Goal: Task Accomplishment & Management: Use online tool/utility

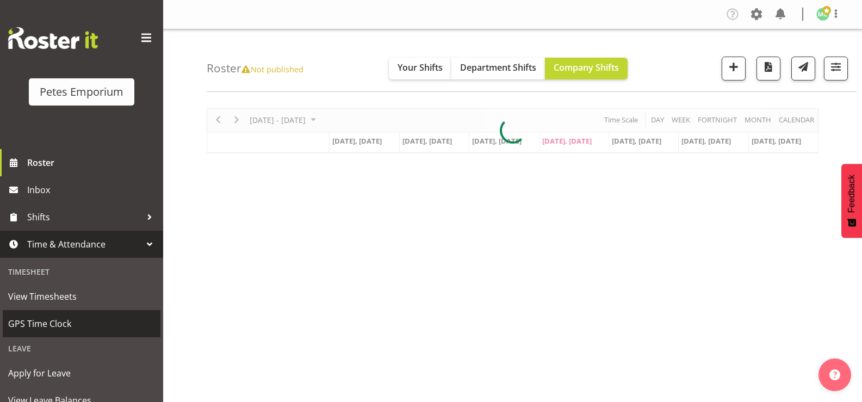
click at [77, 315] on link "GPS Time Clock" at bounding box center [82, 323] width 158 height 27
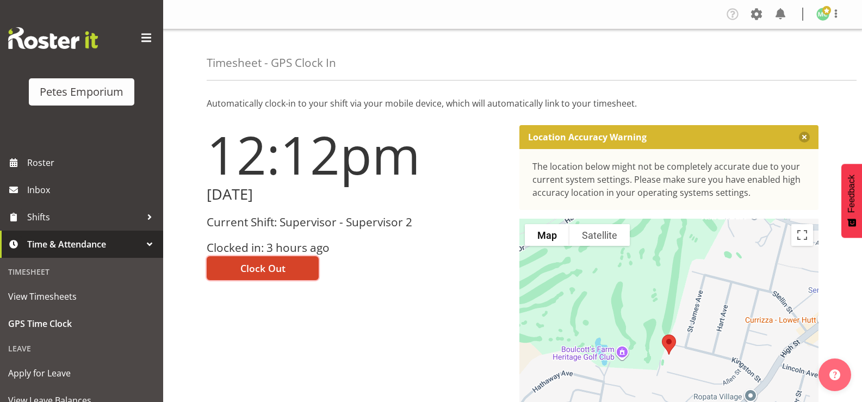
click at [289, 276] on button "Clock Out" at bounding box center [263, 268] width 112 height 24
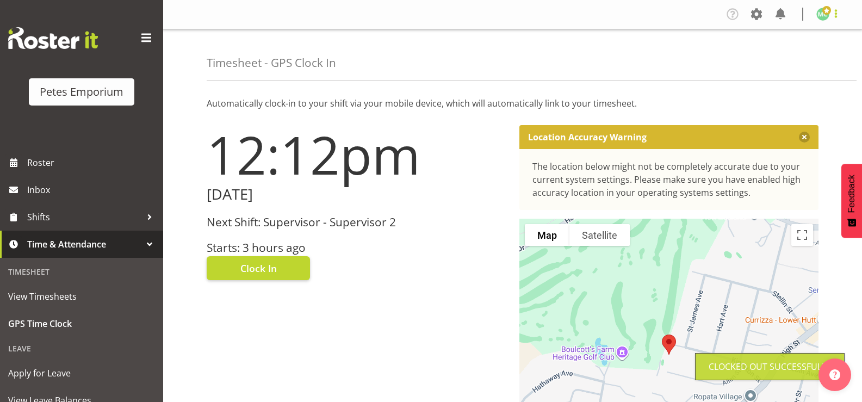
click at [832, 19] on span at bounding box center [836, 13] width 13 height 13
click at [818, 53] on link "Log Out" at bounding box center [790, 57] width 104 height 20
